Goal: Information Seeking & Learning: Learn about a topic

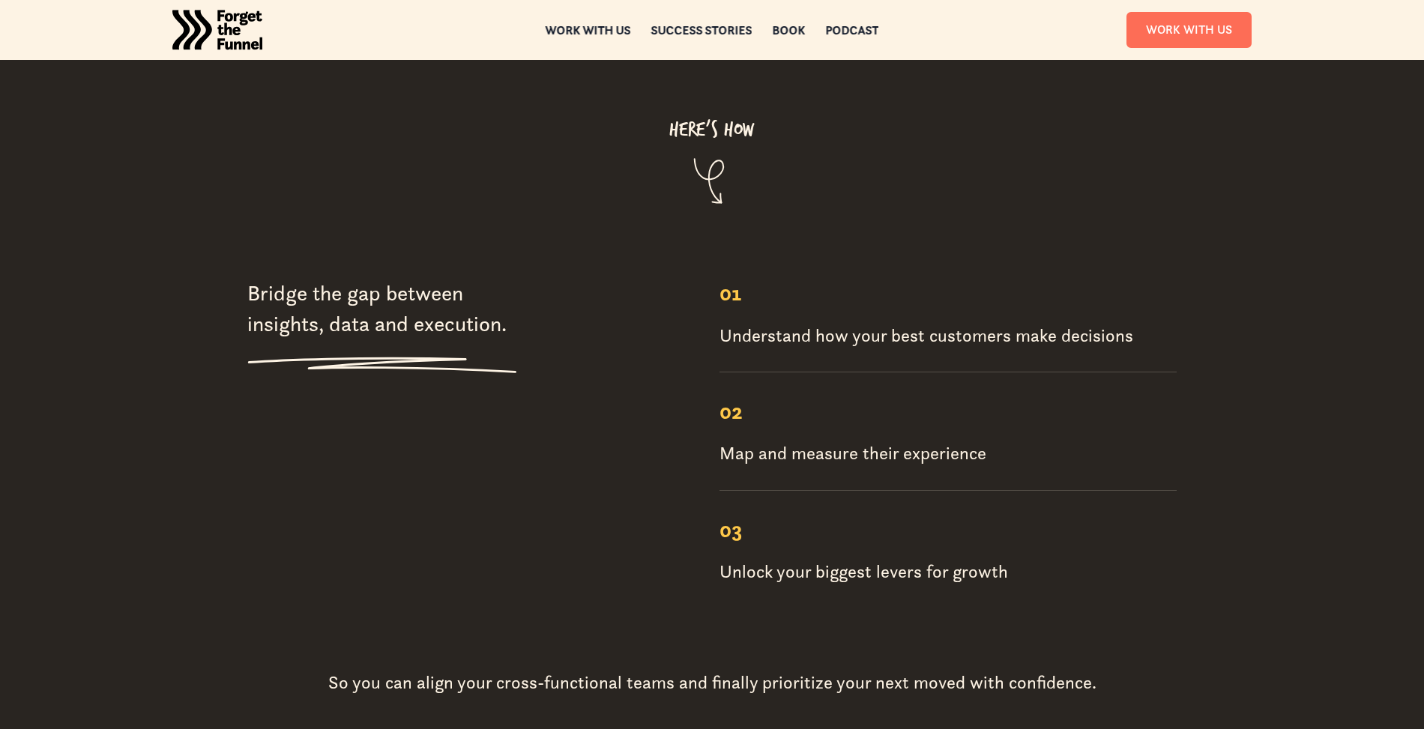
scroll to position [1844, 0]
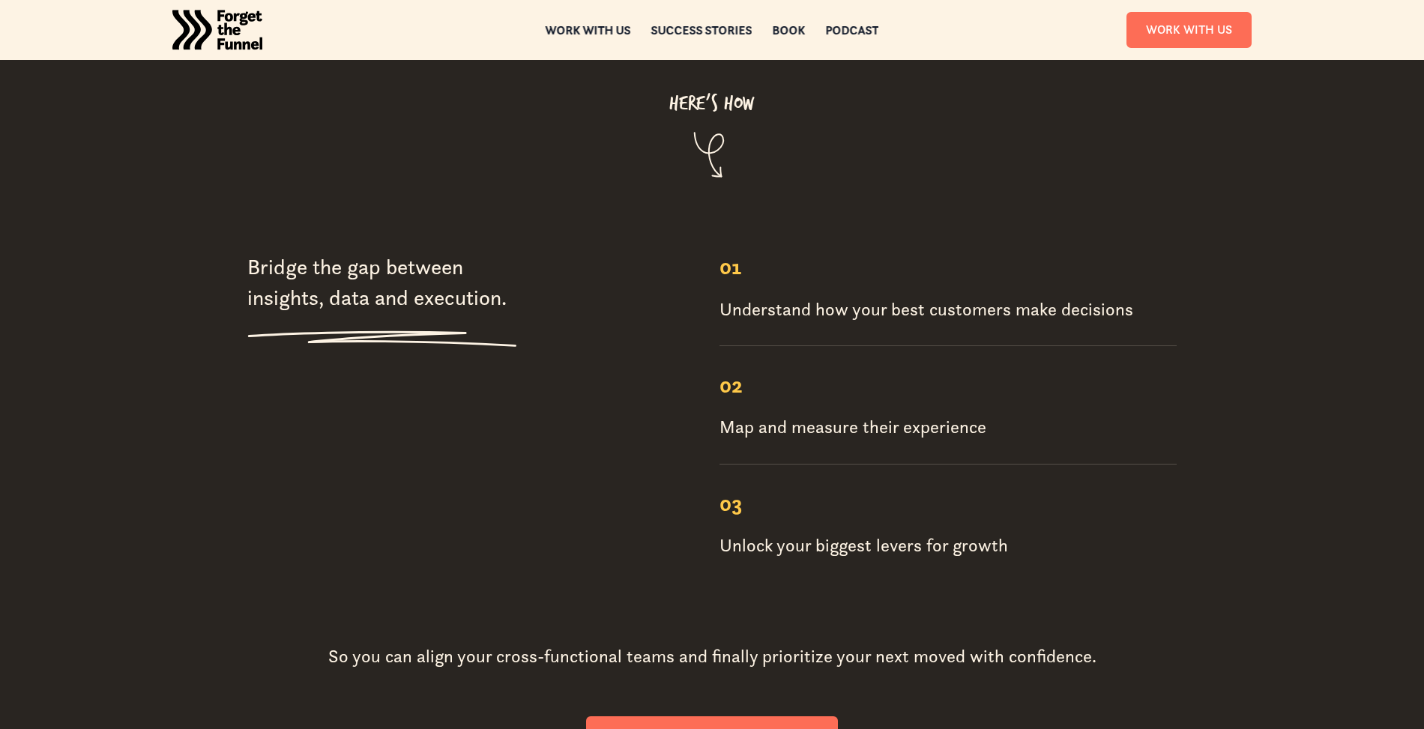
click at [848, 274] on div "01 Understand how your best customers make decisions" at bounding box center [948, 299] width 457 height 94
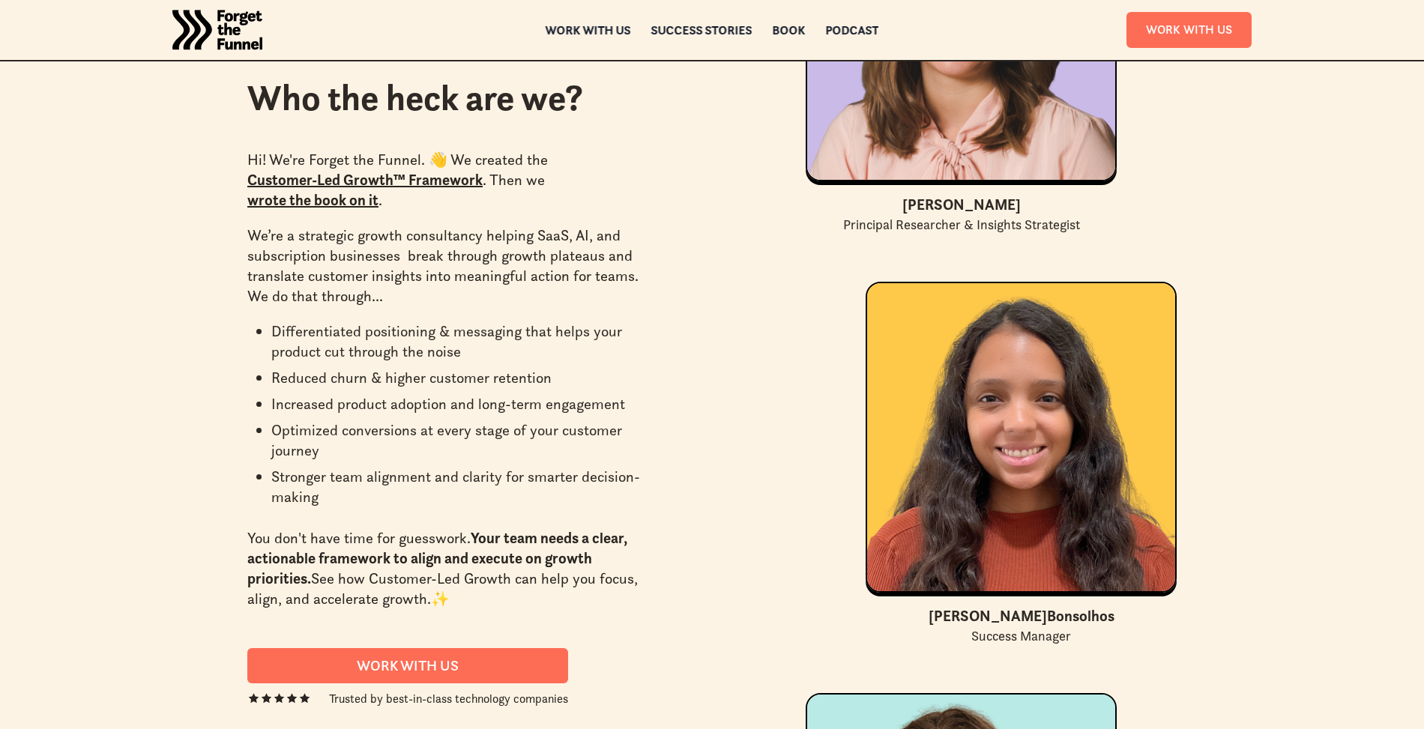
scroll to position [0, 0]
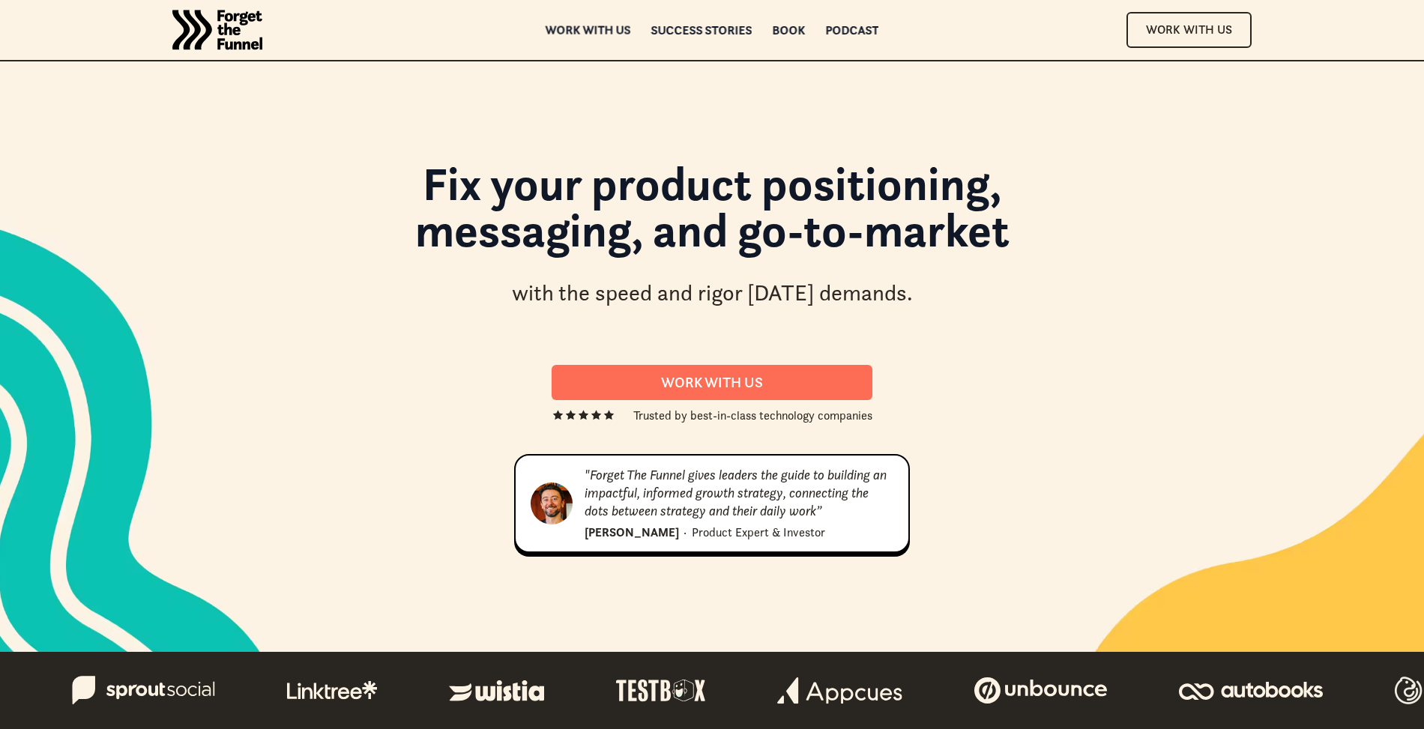
click at [603, 31] on div "Work with us" at bounding box center [588, 30] width 85 height 10
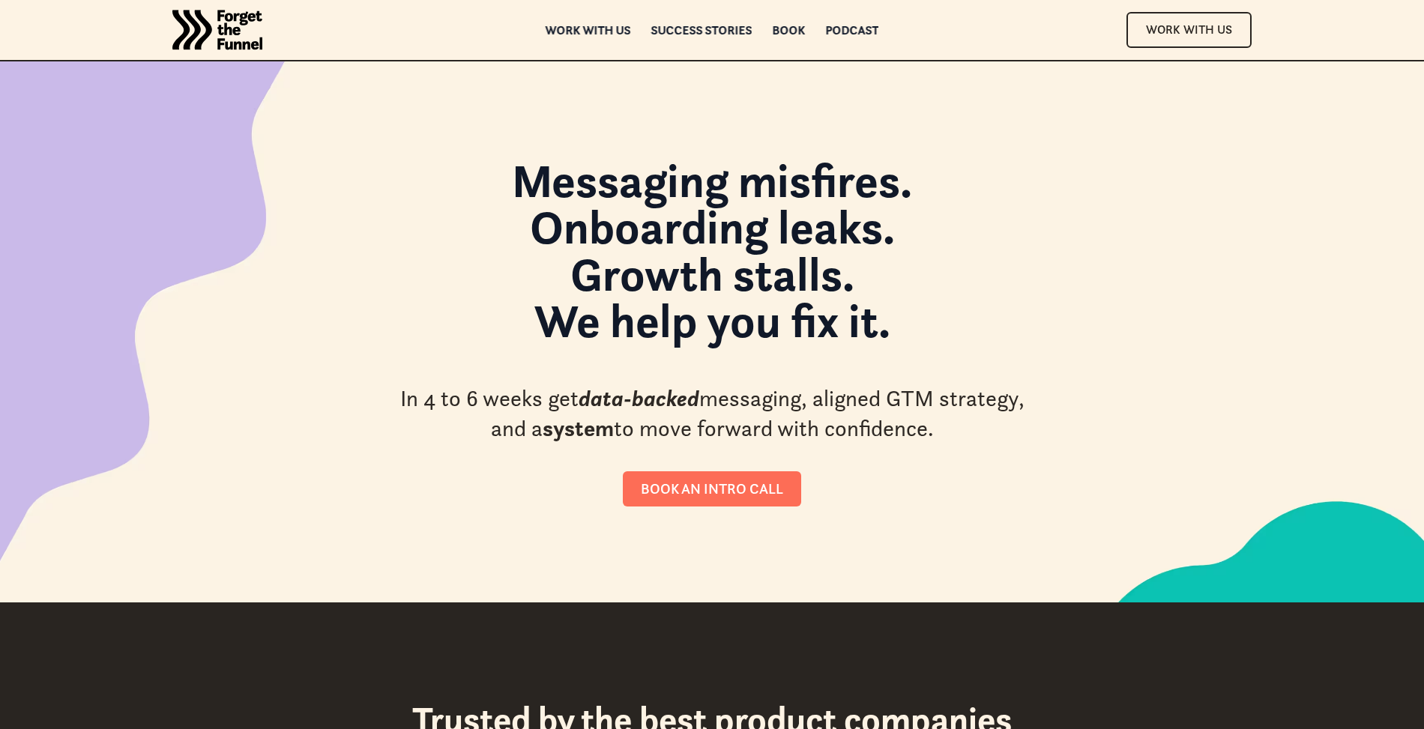
click at [717, 36] on div "ABOUT ABOUT Work with us Work with us Success Stories Success Stories Book Book…" at bounding box center [712, 30] width 1214 height 60
click at [717, 32] on div "Success Stories" at bounding box center [701, 33] width 101 height 10
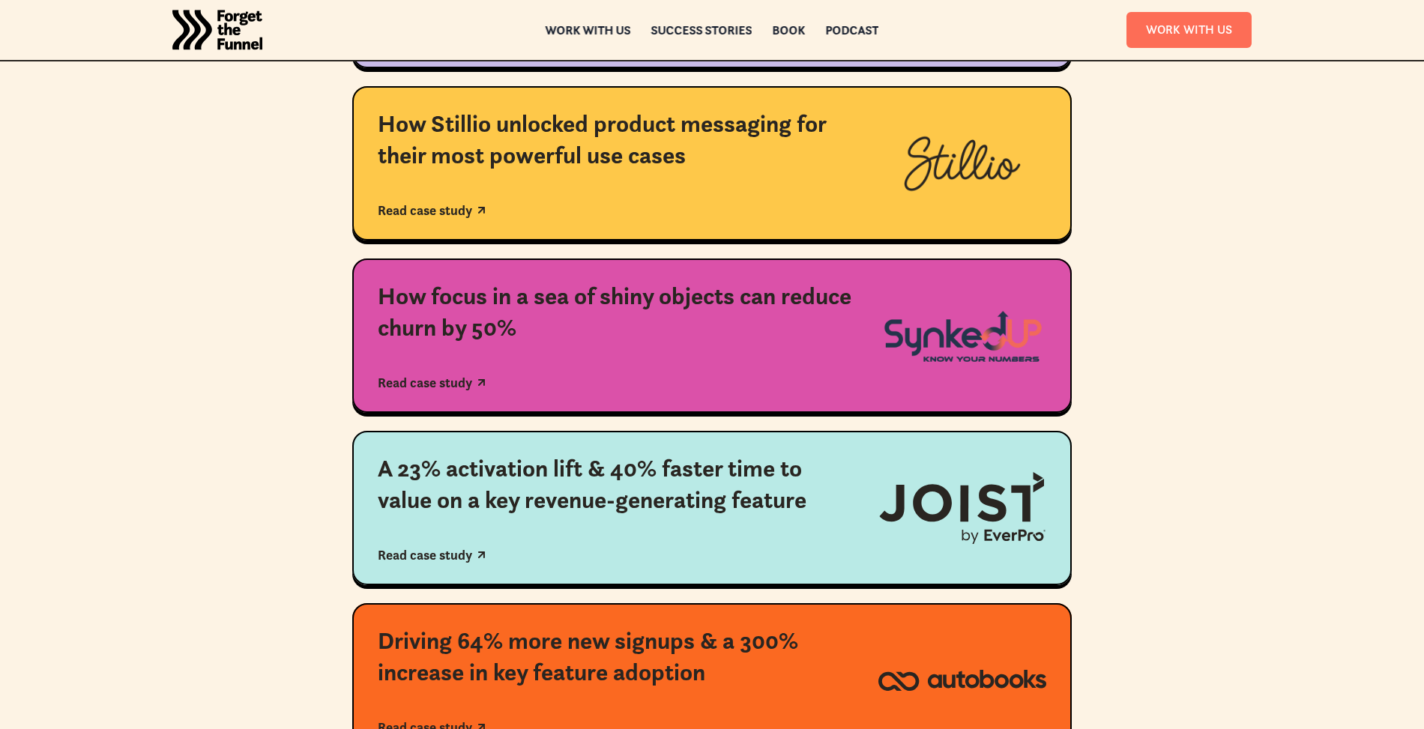
scroll to position [603, 0]
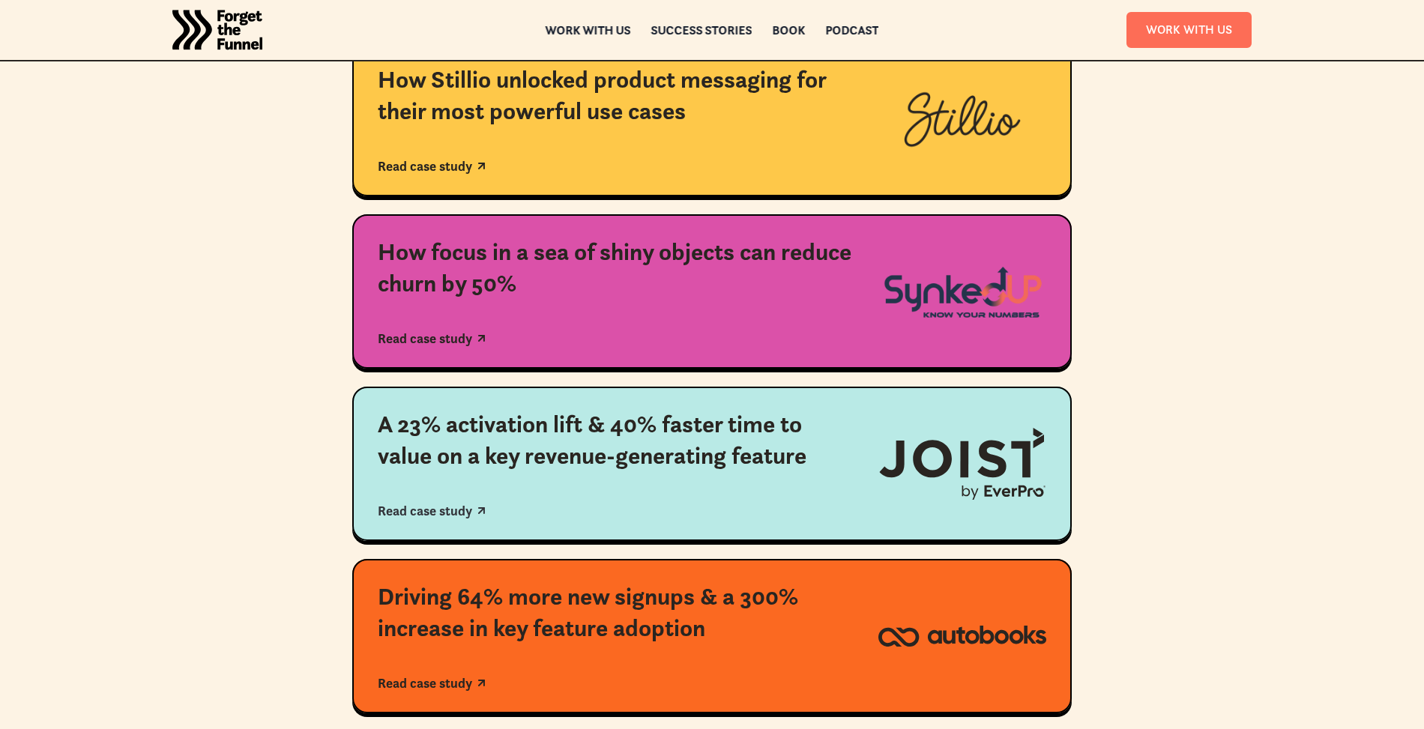
click at [674, 432] on div "A 23% activation lift & 40% faster time to value on a key revenue-generating fe…" at bounding box center [615, 440] width 475 height 62
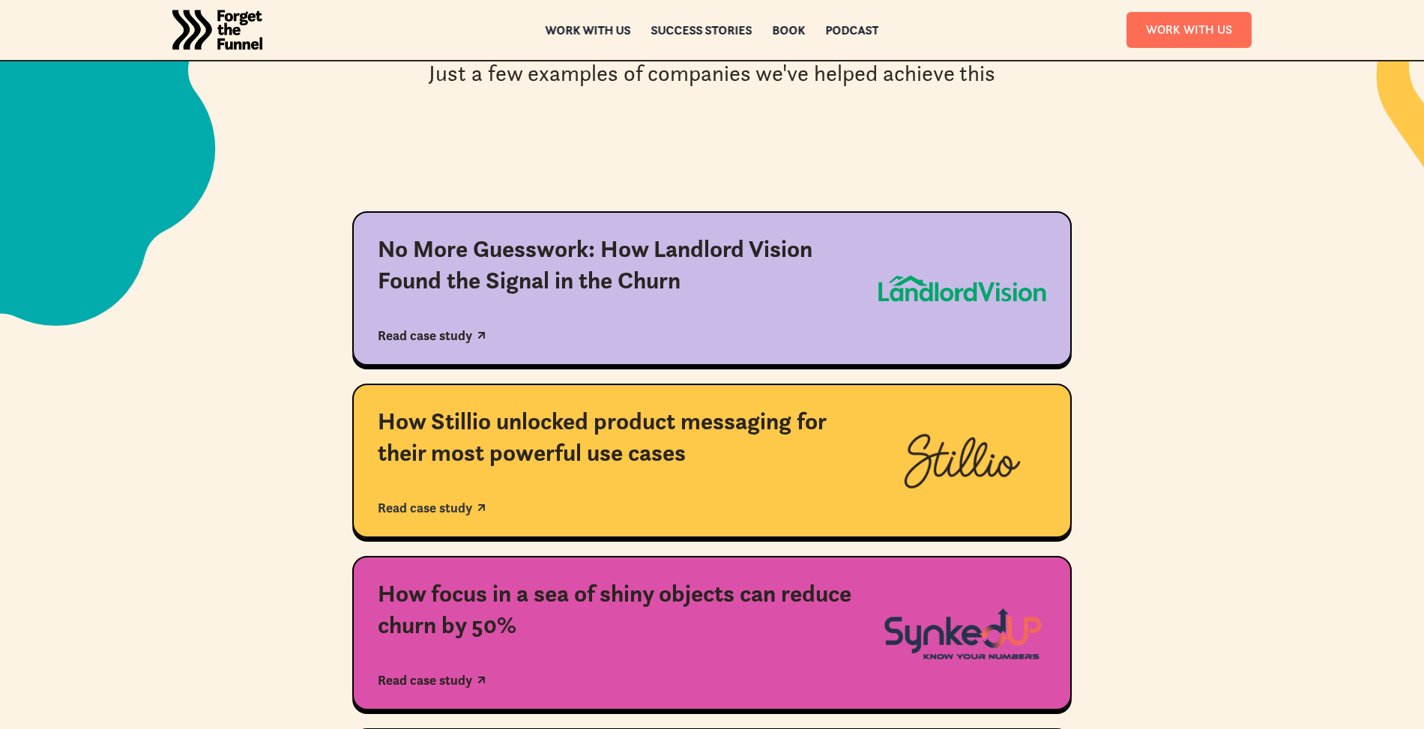
scroll to position [355, 0]
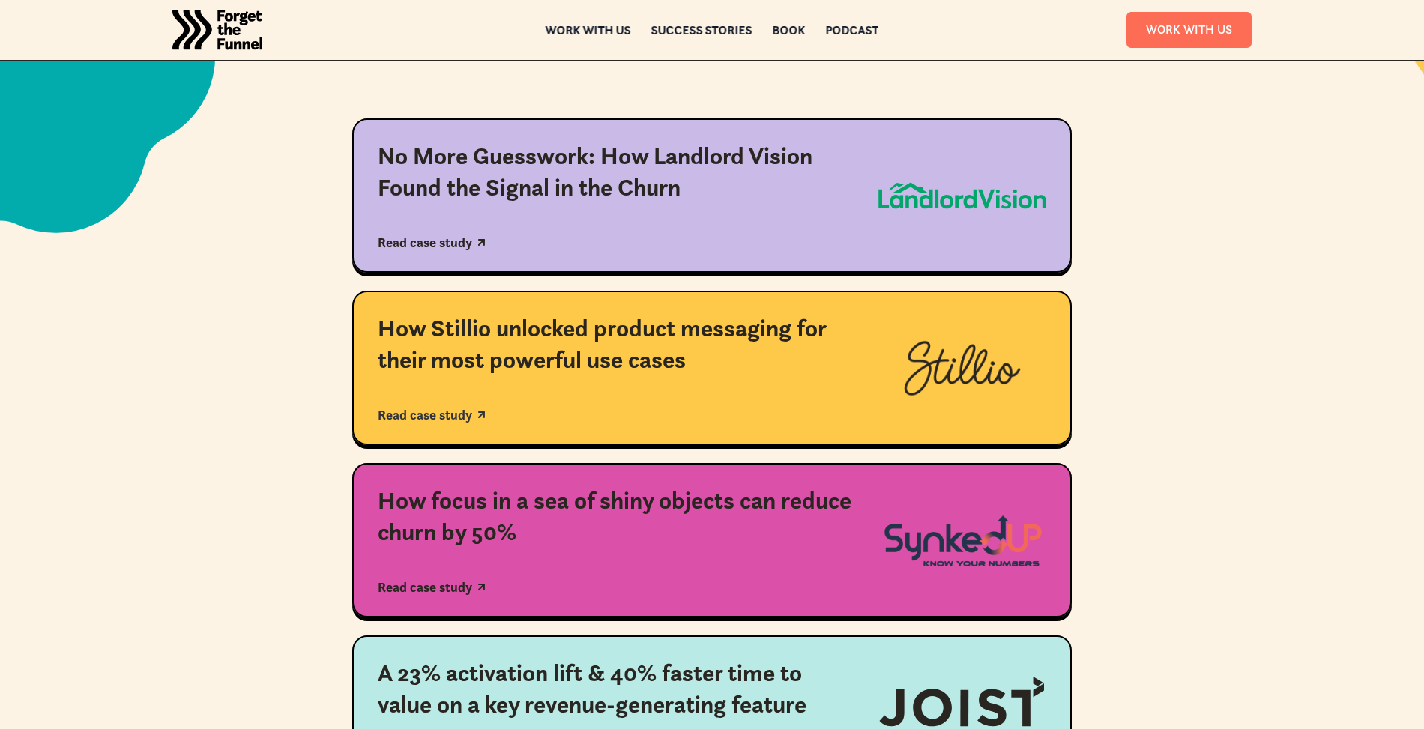
click at [441, 368] on div "How Stillio unlocked product messaging for their most powerful use cases" at bounding box center [615, 344] width 475 height 62
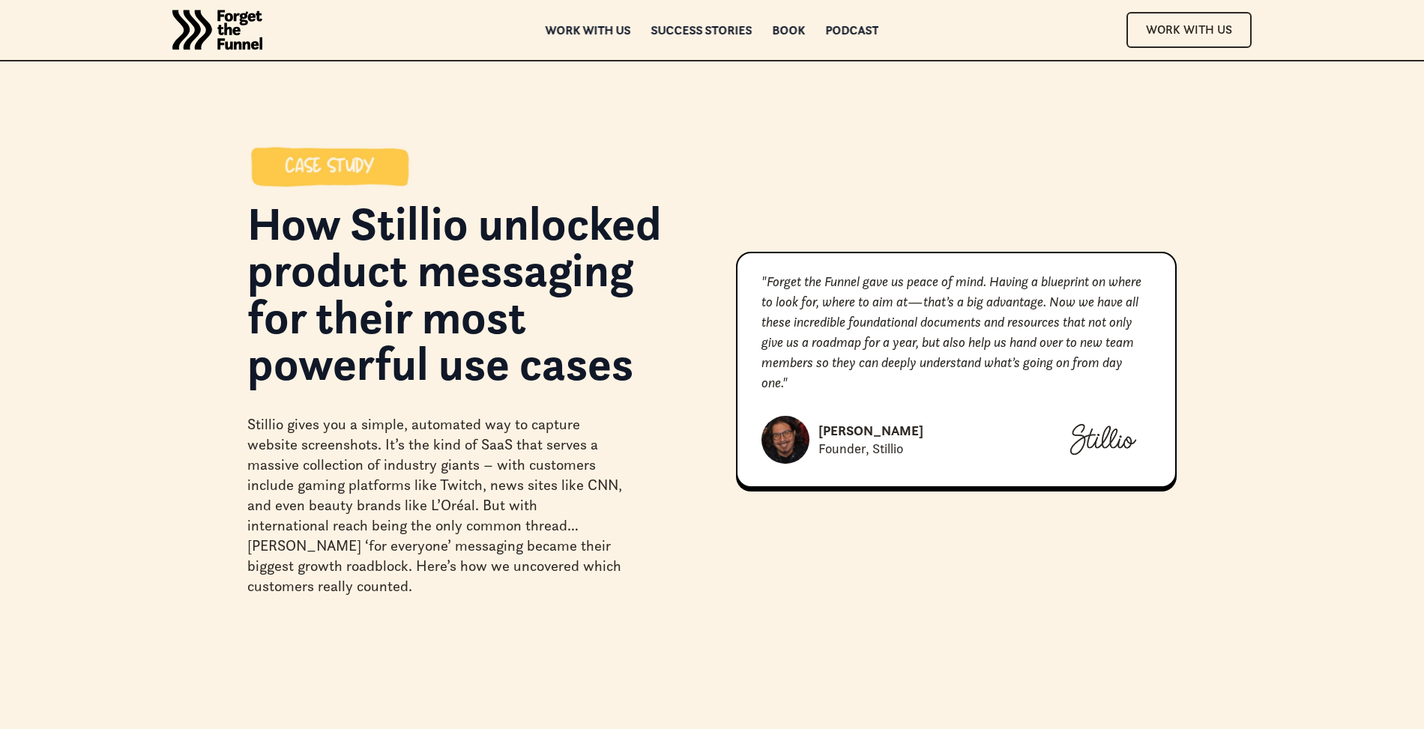
click at [225, 32] on img "home" at bounding box center [217, 30] width 90 height 60
